Goal: Check status: Check status

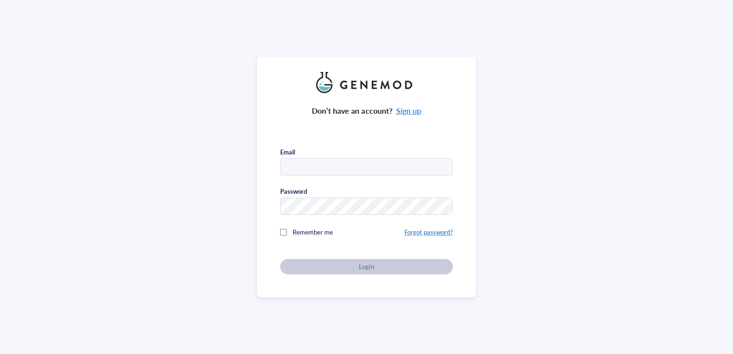
type input "[PERSON_NAME][EMAIL_ADDRESS][DOMAIN_NAME]"
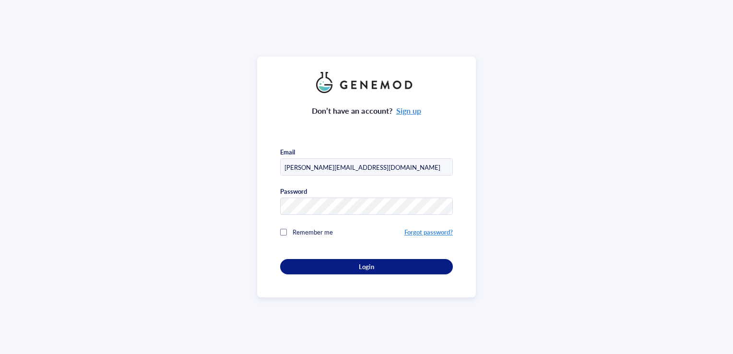
click at [282, 229] on div at bounding box center [283, 232] width 7 height 7
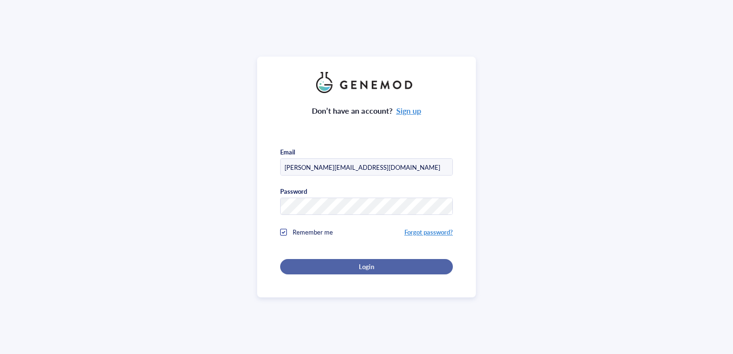
click at [314, 262] on div "Login" at bounding box center [366, 266] width 142 height 9
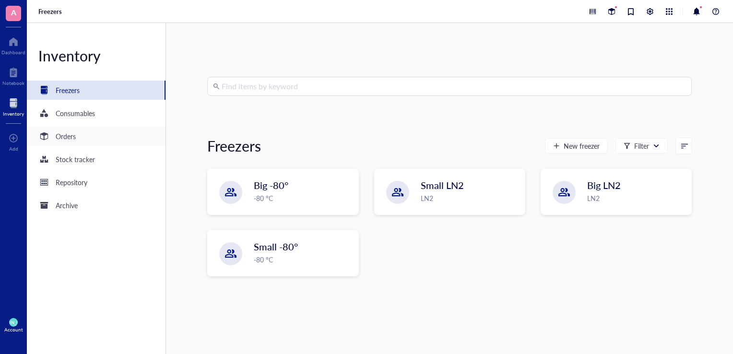
click at [81, 140] on div "Orders" at bounding box center [96, 136] width 139 height 19
